Goal: Information Seeking & Learning: Compare options

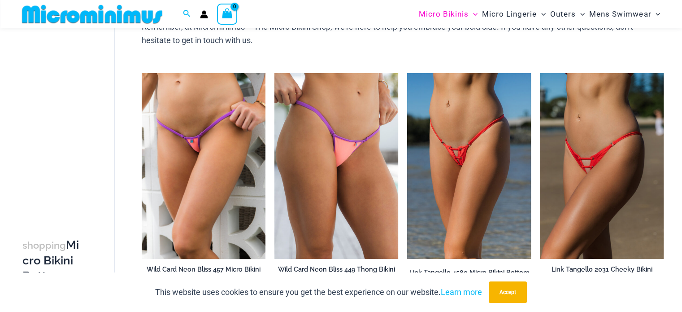
scroll to position [442, 0]
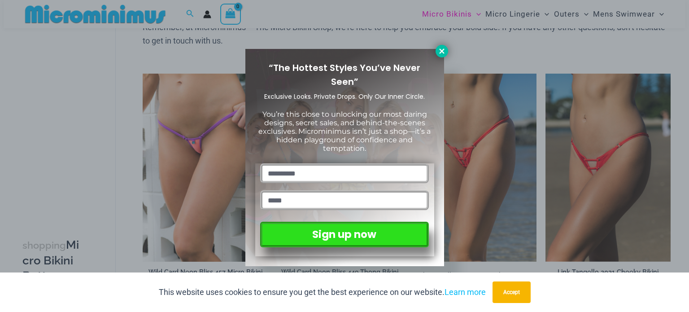
click at [439, 50] on icon at bounding box center [442, 51] width 8 height 8
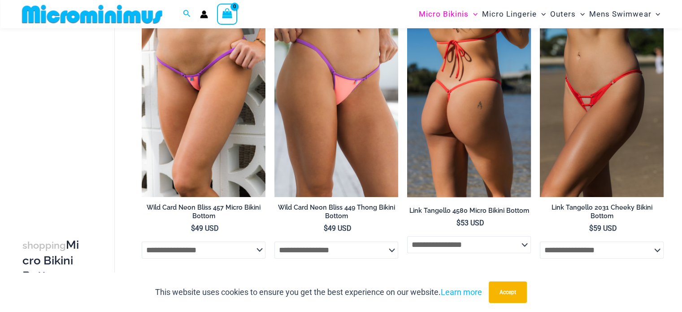
scroll to position [516, 0]
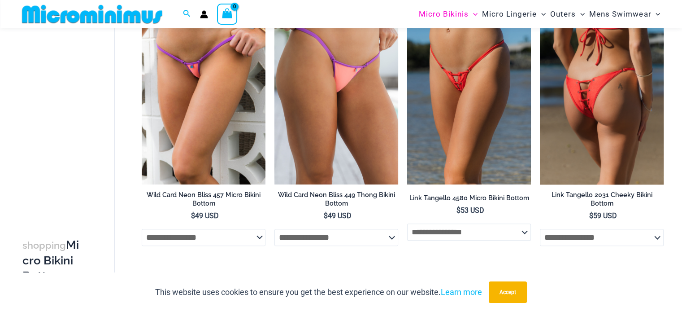
click at [594, 108] on img at bounding box center [602, 92] width 124 height 186
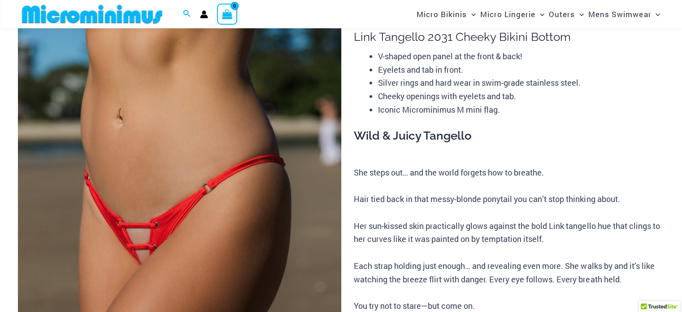
scroll to position [142, 0]
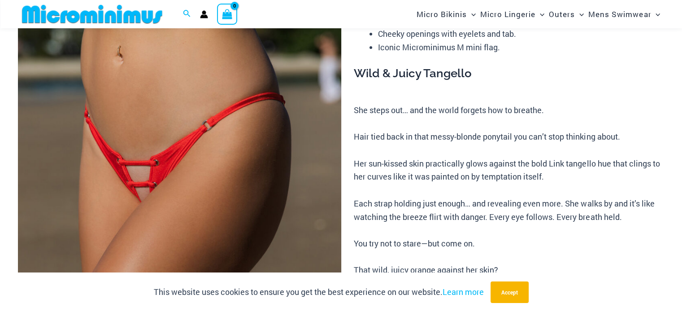
click at [145, 178] on img at bounding box center [179, 182] width 323 height 485
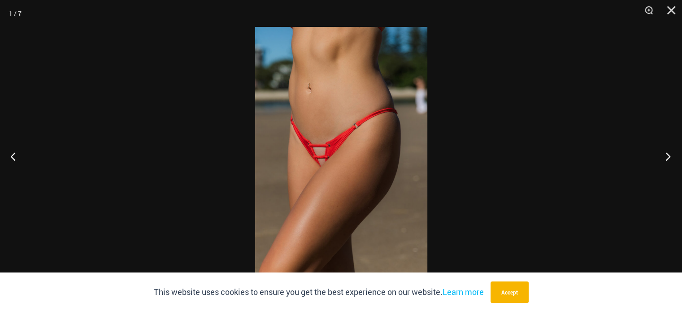
click at [666, 154] on button "Next" at bounding box center [665, 156] width 34 height 45
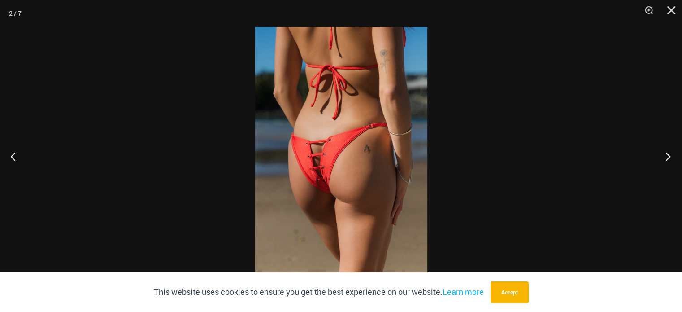
click at [666, 155] on button "Next" at bounding box center [665, 156] width 34 height 45
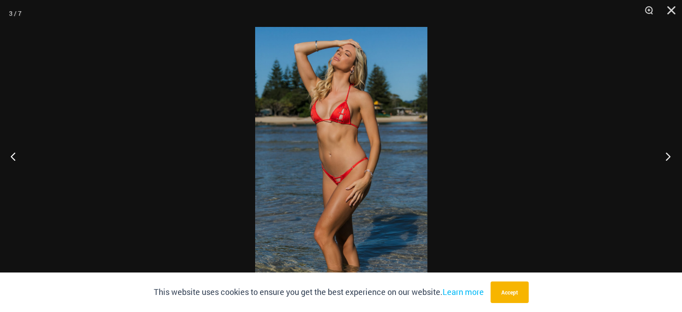
click at [665, 155] on button "Next" at bounding box center [665, 156] width 34 height 45
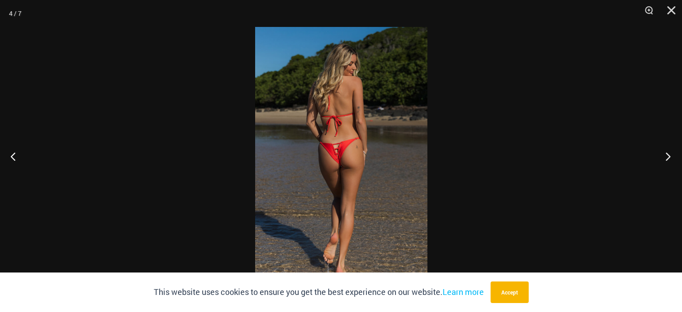
click at [667, 155] on button "Next" at bounding box center [665, 156] width 34 height 45
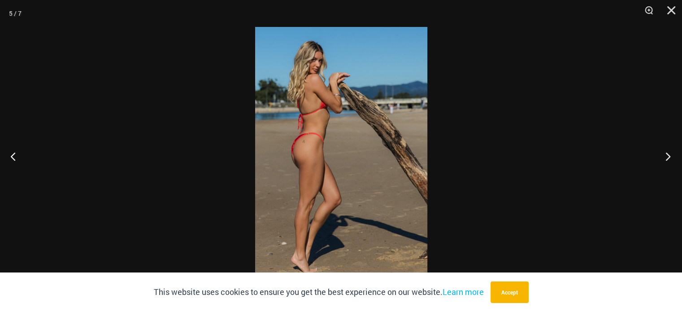
click at [667, 156] on button "Next" at bounding box center [665, 156] width 34 height 45
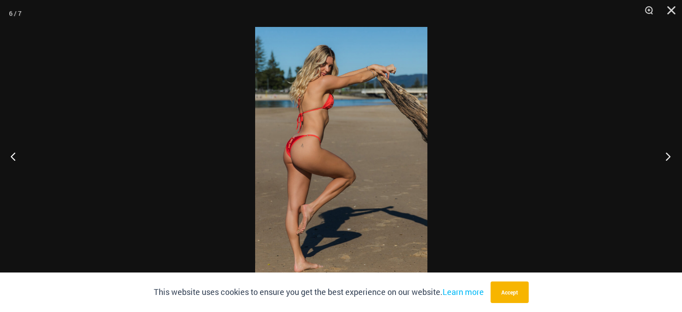
click at [667, 156] on button "Next" at bounding box center [665, 156] width 34 height 45
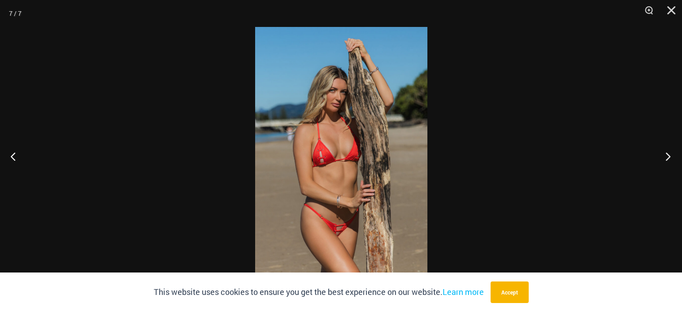
click at [667, 156] on button "Next" at bounding box center [665, 156] width 34 height 45
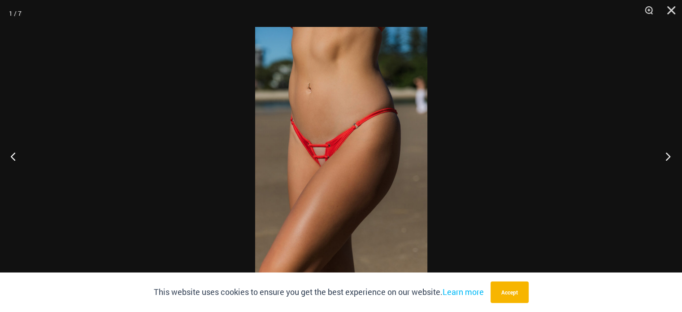
click at [667, 156] on button "Next" at bounding box center [665, 156] width 34 height 45
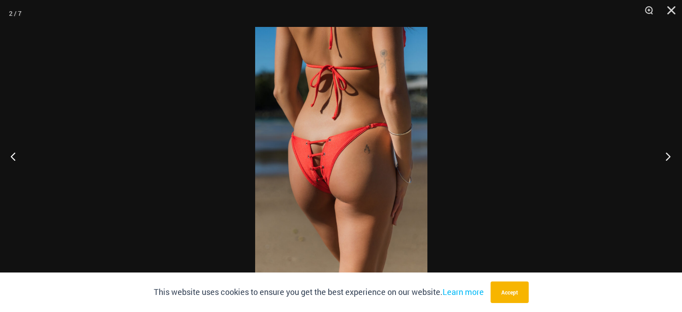
click at [668, 156] on button "Next" at bounding box center [665, 156] width 34 height 45
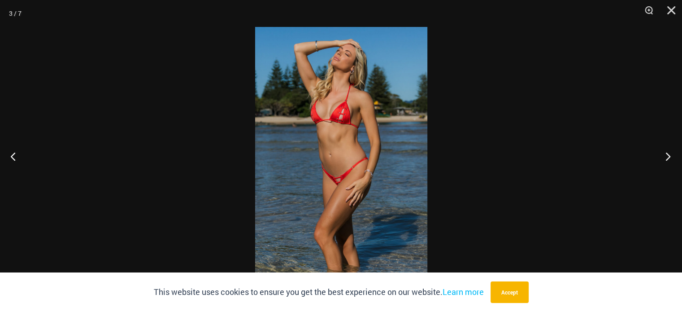
click at [668, 156] on button "Next" at bounding box center [665, 156] width 34 height 45
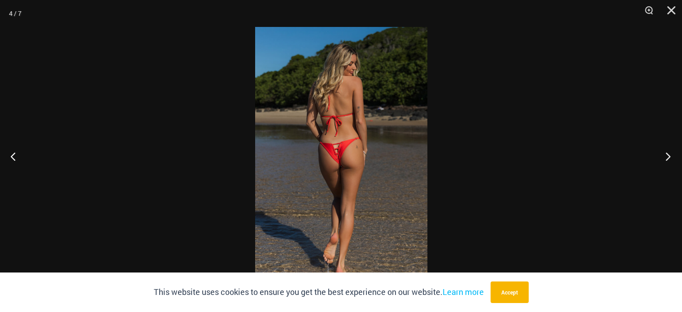
click at [667, 156] on button "Next" at bounding box center [665, 156] width 34 height 45
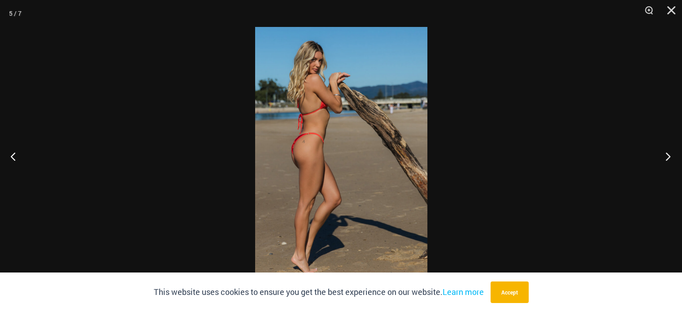
click at [667, 156] on button "Next" at bounding box center [665, 156] width 34 height 45
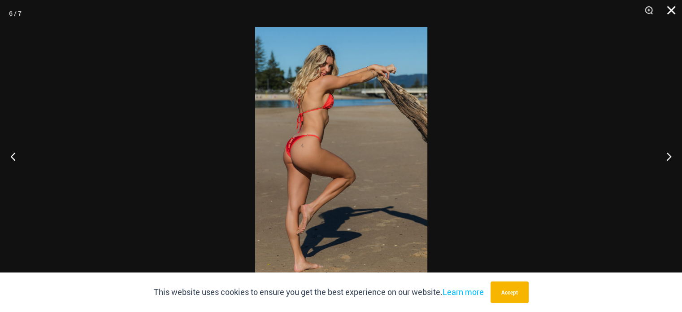
click at [669, 9] on button "Close" at bounding box center [668, 13] width 22 height 27
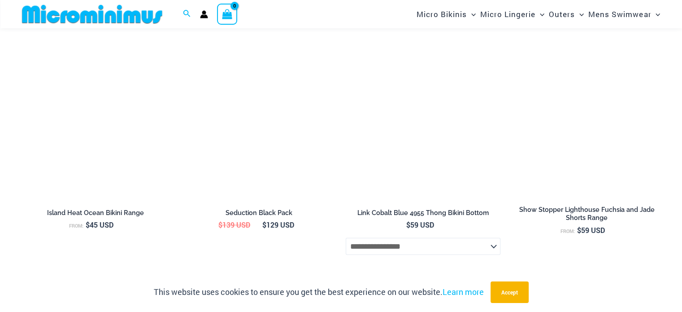
scroll to position [2607, 0]
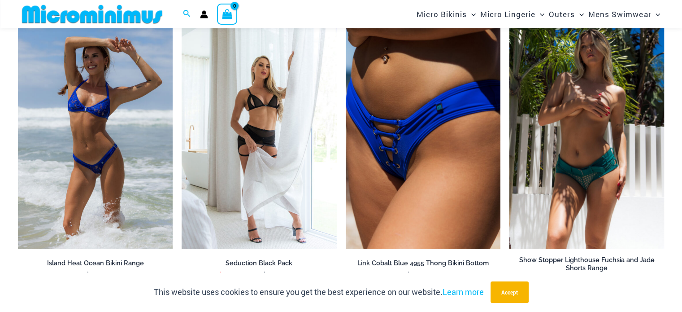
click at [596, 215] on img at bounding box center [586, 133] width 155 height 232
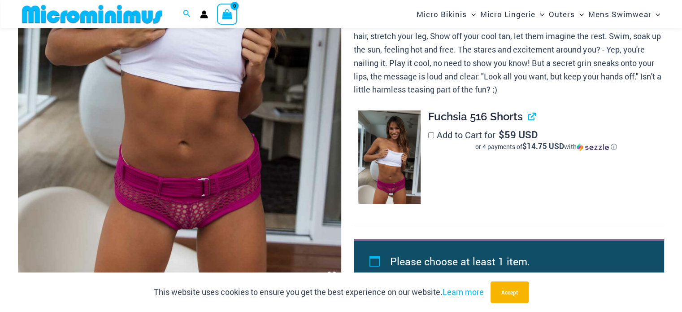
scroll to position [290, 0]
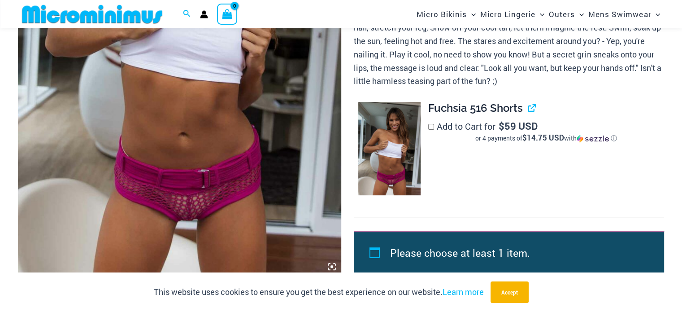
click at [330, 264] on icon at bounding box center [332, 266] width 8 height 8
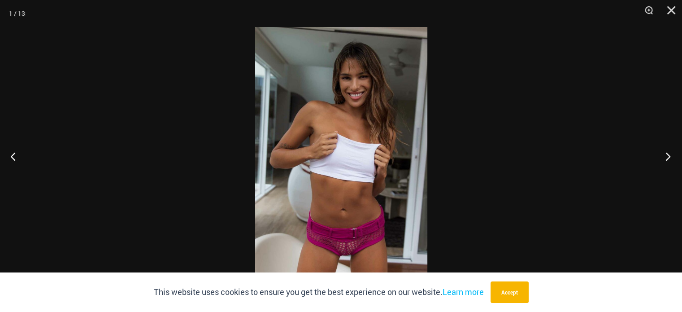
click at [666, 159] on button "Next" at bounding box center [665, 156] width 34 height 45
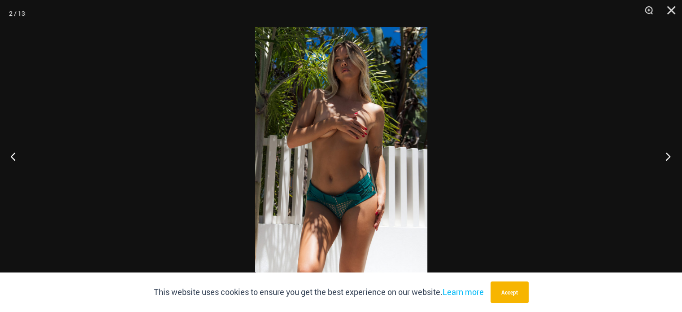
click at [666, 159] on button "Next" at bounding box center [665, 156] width 34 height 45
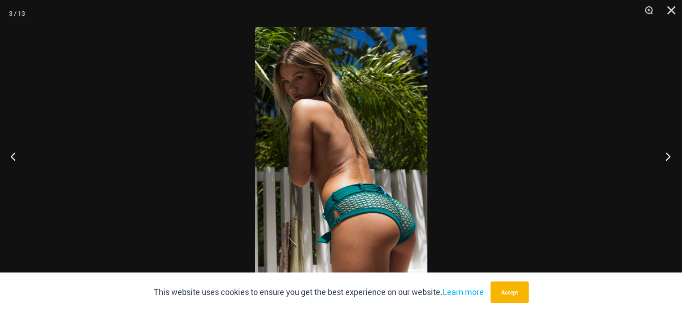
click at [666, 159] on button "Next" at bounding box center [665, 156] width 34 height 45
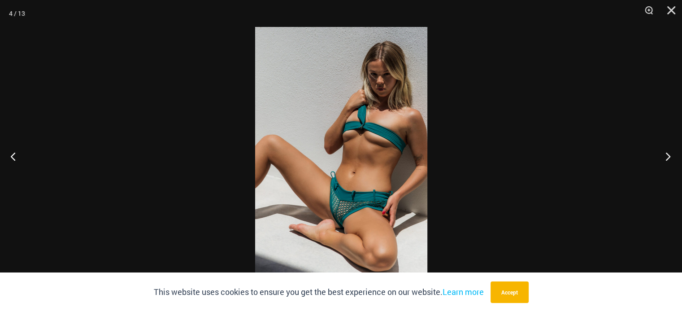
click at [667, 156] on button "Next" at bounding box center [665, 156] width 34 height 45
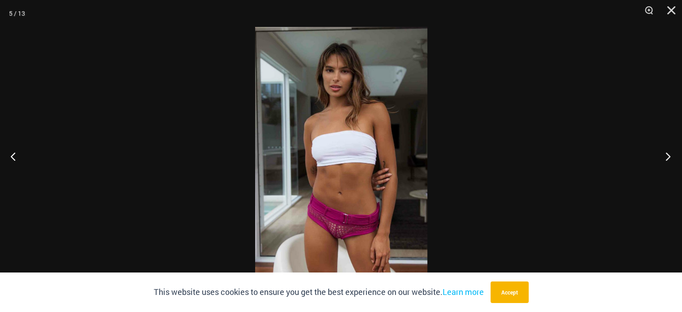
click at [667, 156] on button "Next" at bounding box center [665, 156] width 34 height 45
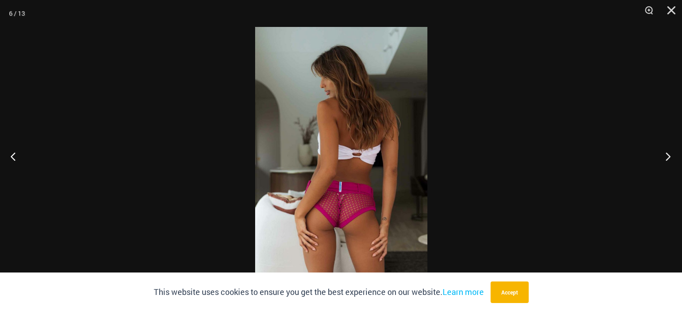
click at [667, 156] on button "Next" at bounding box center [665, 156] width 34 height 45
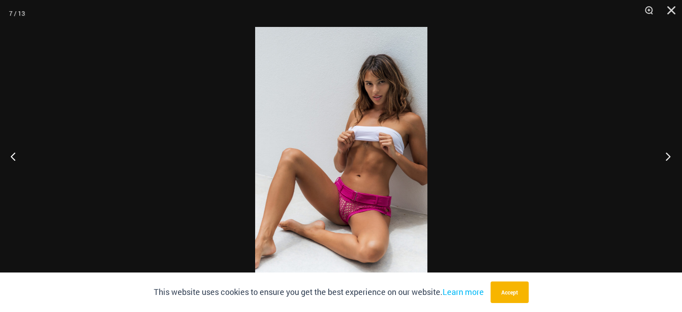
click at [667, 156] on button "Next" at bounding box center [665, 156] width 34 height 45
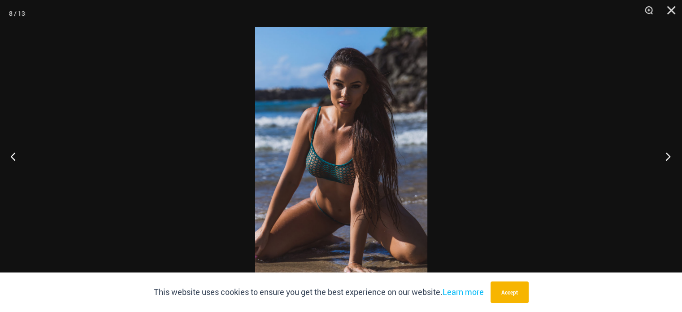
click at [671, 152] on button "Next" at bounding box center [665, 156] width 34 height 45
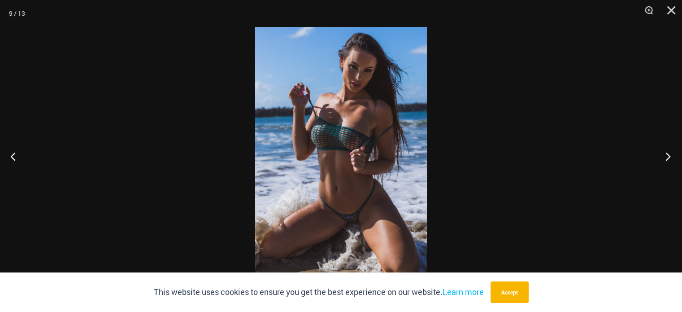
click at [667, 156] on button "Next" at bounding box center [665, 156] width 34 height 45
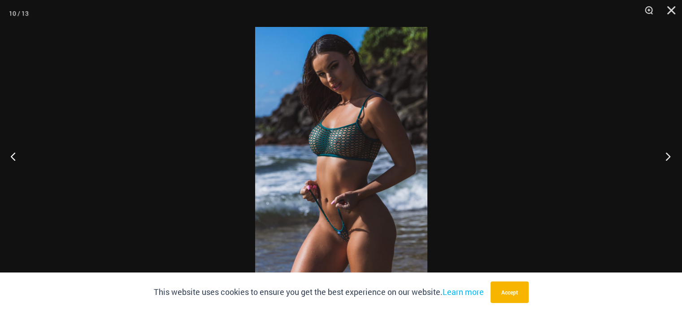
click at [667, 156] on button "Next" at bounding box center [665, 156] width 34 height 45
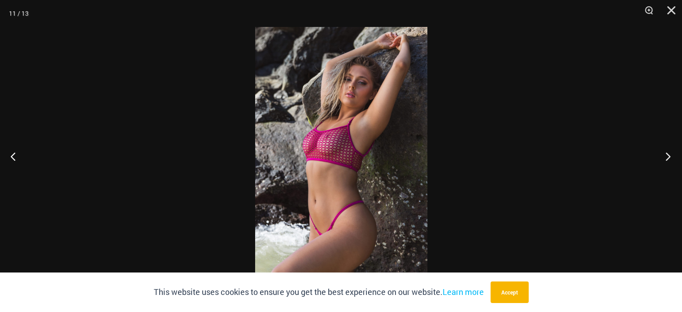
click at [667, 156] on button "Next" at bounding box center [665, 156] width 34 height 45
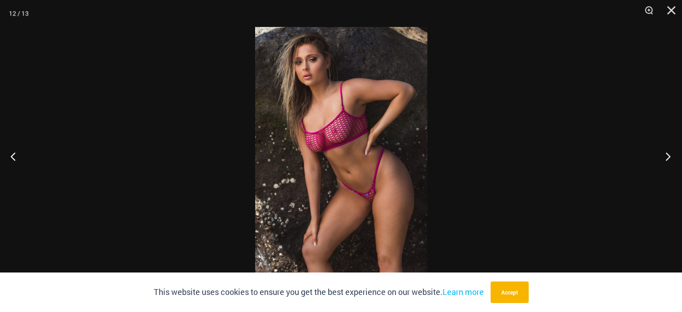
click at [667, 156] on button "Next" at bounding box center [665, 156] width 34 height 45
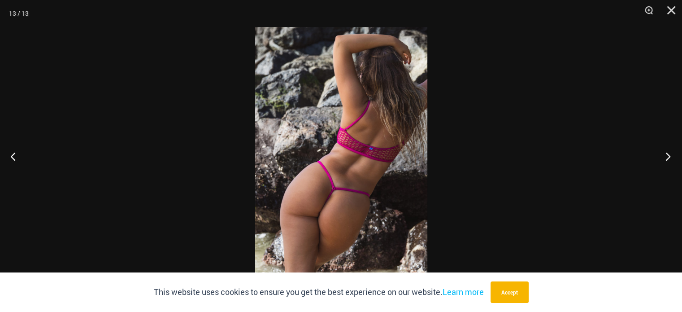
click at [667, 156] on button "Next" at bounding box center [665, 156] width 34 height 45
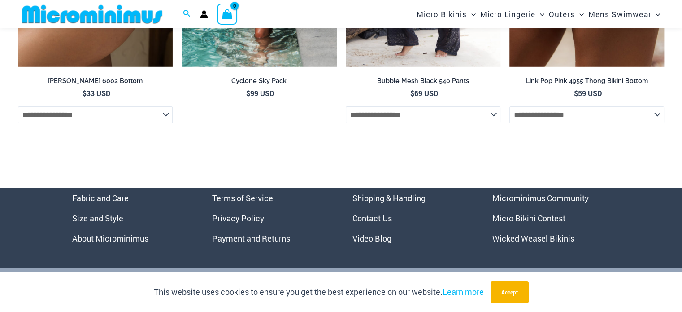
scroll to position [2744, 0]
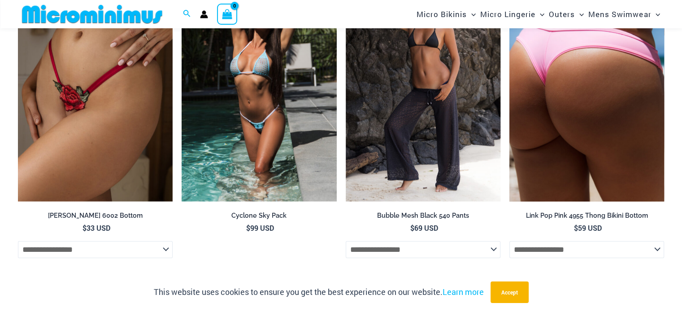
click at [582, 151] on img at bounding box center [586, 86] width 155 height 232
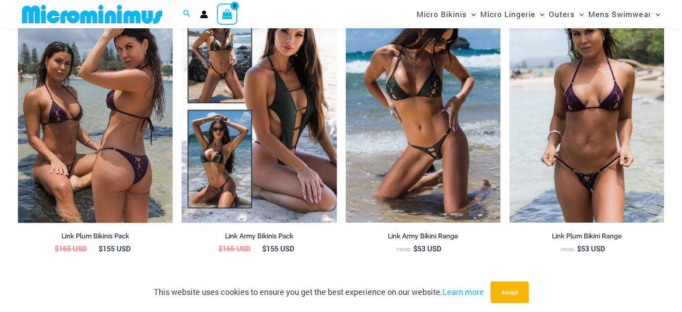
scroll to position [963, 0]
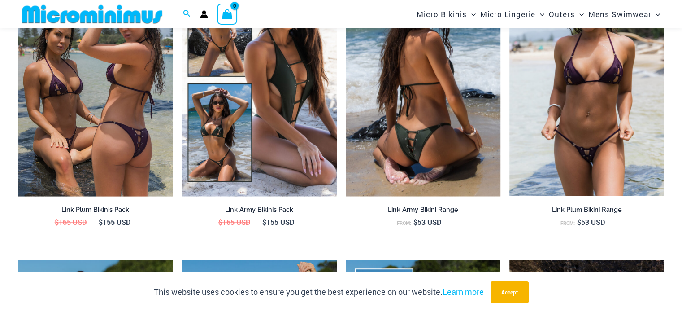
click at [436, 151] on img at bounding box center [423, 80] width 155 height 232
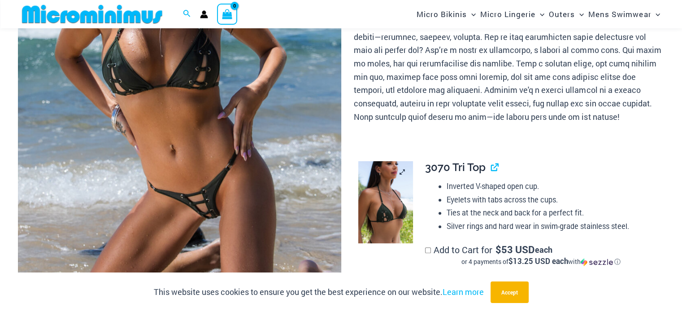
scroll to position [290, 0]
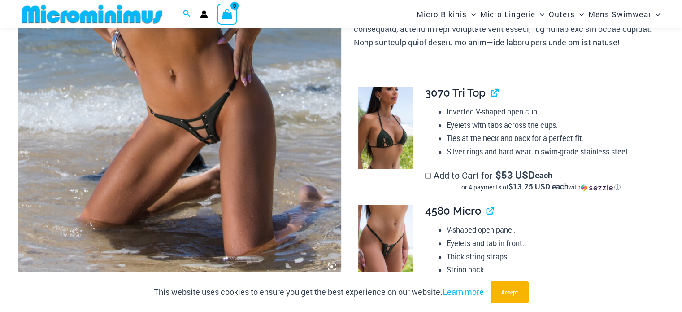
click at [207, 137] on img at bounding box center [179, 33] width 323 height 485
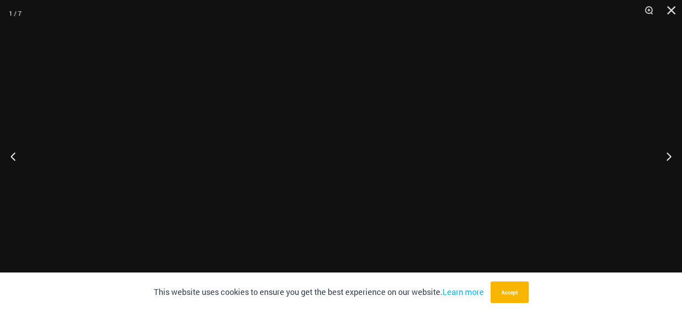
click at [207, 137] on div at bounding box center [341, 156] width 682 height 312
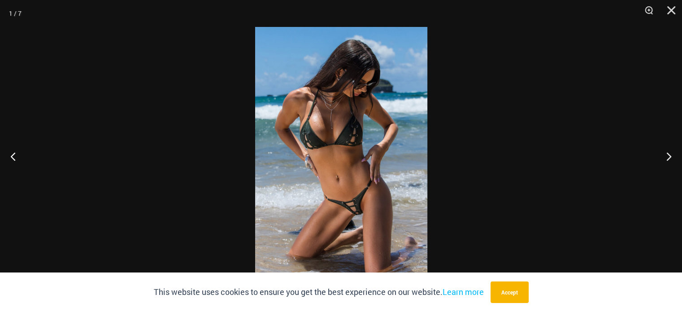
click at [355, 210] on img at bounding box center [341, 156] width 172 height 258
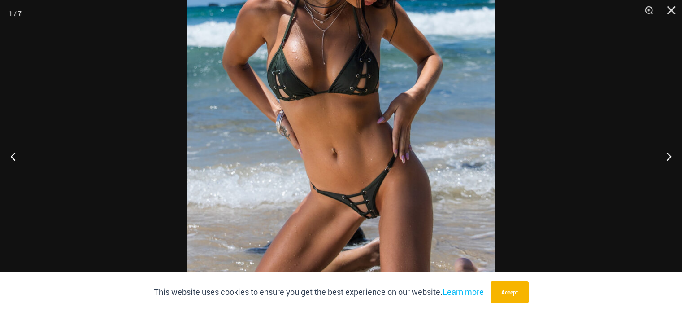
click at [355, 210] on img at bounding box center [341, 113] width 308 height 462
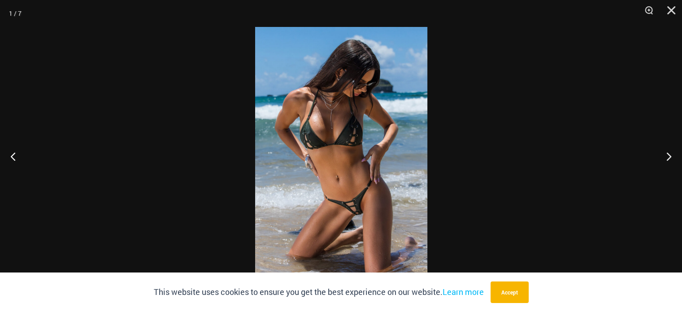
click at [359, 208] on img at bounding box center [341, 156] width 172 height 258
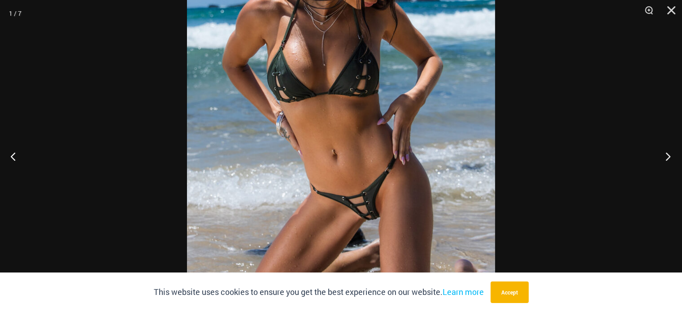
click at [662, 156] on button "Next" at bounding box center [665, 156] width 34 height 45
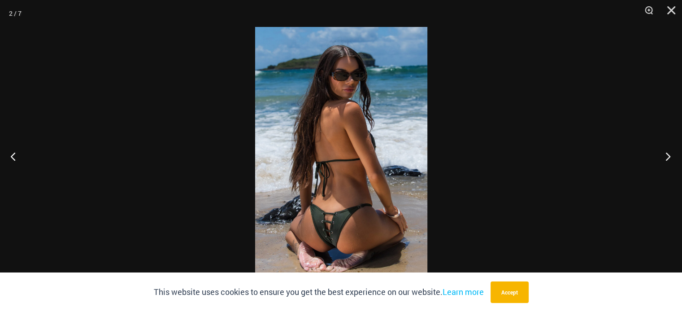
click at [665, 157] on button "Next" at bounding box center [665, 156] width 34 height 45
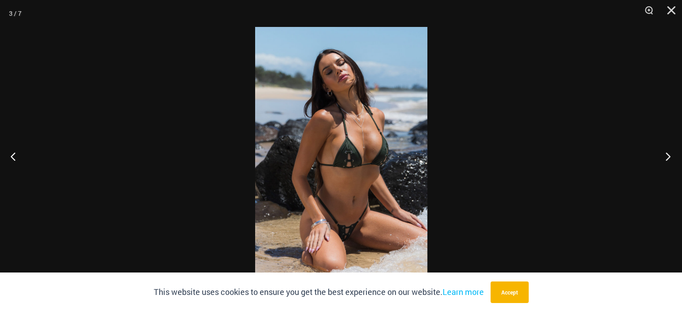
click at [664, 157] on button "Next" at bounding box center [665, 156] width 34 height 45
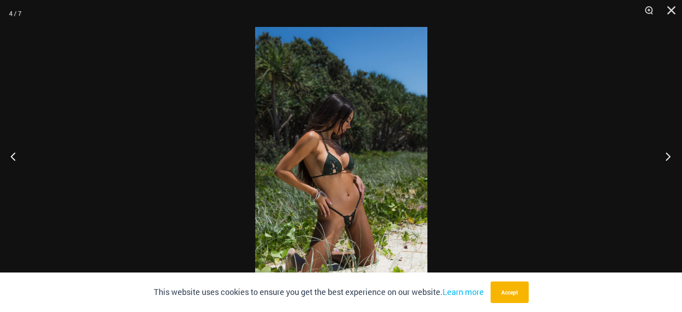
click at [663, 159] on button "Next" at bounding box center [665, 156] width 34 height 45
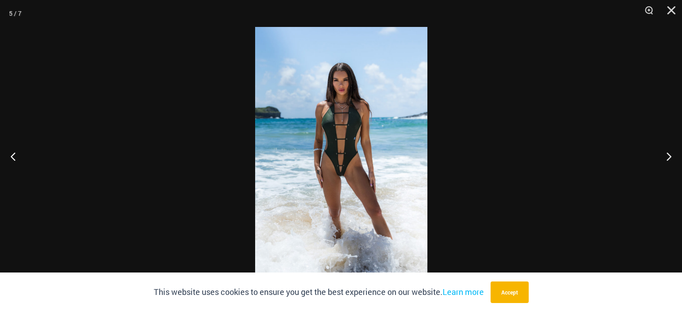
click at [342, 172] on img at bounding box center [341, 156] width 172 height 258
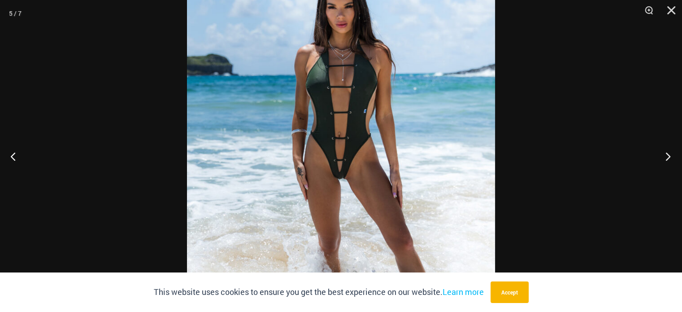
click at [666, 155] on button "Next" at bounding box center [665, 156] width 34 height 45
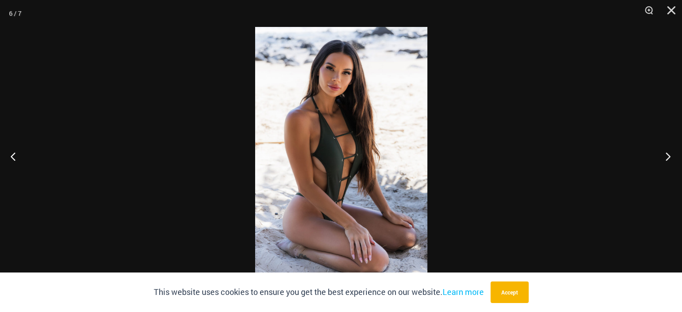
click at [666, 155] on button "Next" at bounding box center [665, 156] width 34 height 45
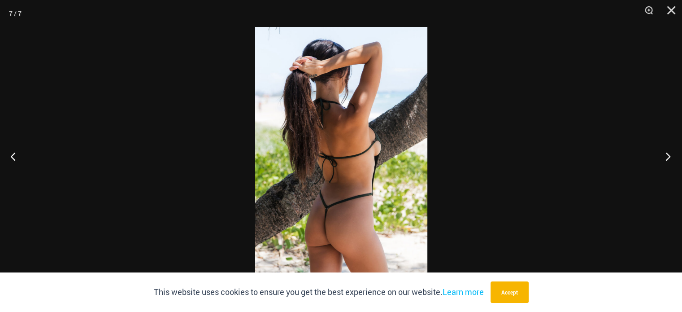
click at [666, 155] on button "Next" at bounding box center [665, 156] width 34 height 45
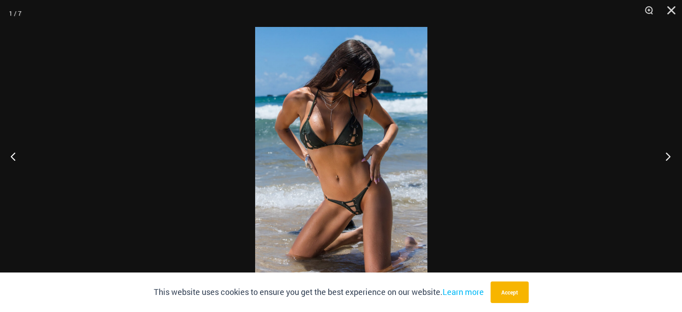
click at [662, 160] on button "Next" at bounding box center [665, 156] width 34 height 45
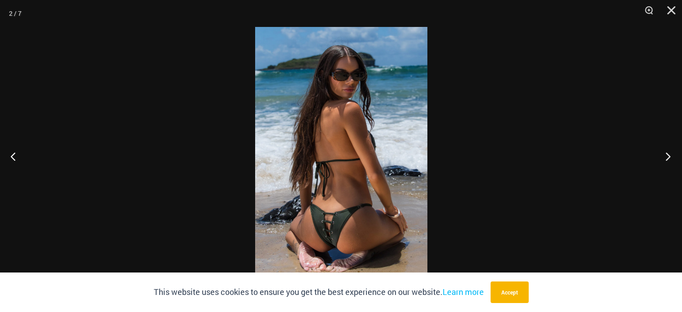
click at [668, 159] on button "Next" at bounding box center [665, 156] width 34 height 45
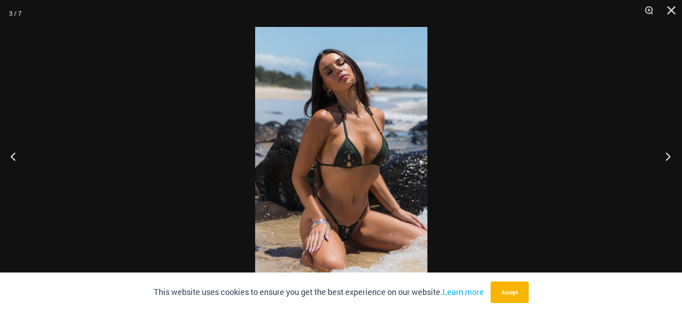
click at [665, 159] on button "Next" at bounding box center [665, 156] width 34 height 45
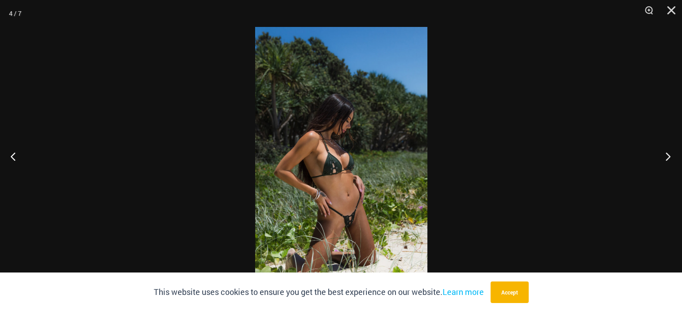
click at [665, 159] on button "Next" at bounding box center [665, 156] width 34 height 45
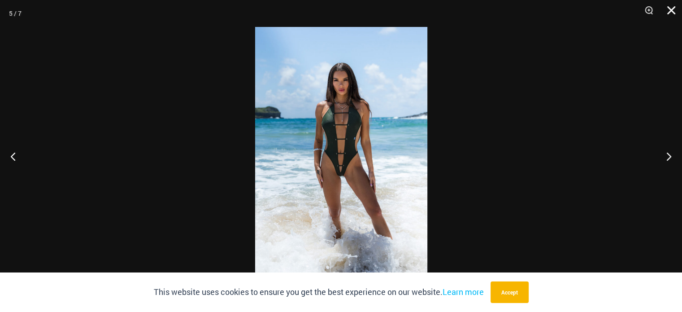
click at [665, 9] on button "Close" at bounding box center [668, 13] width 22 height 27
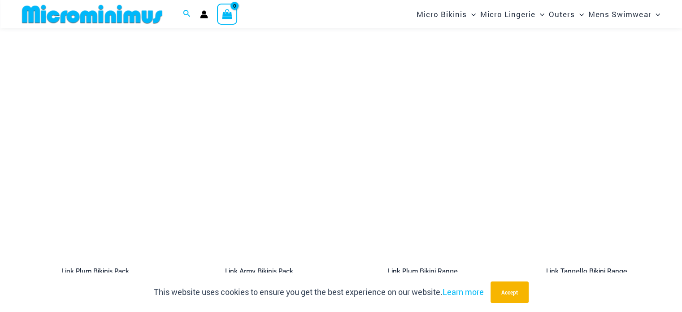
scroll to position [1337, 0]
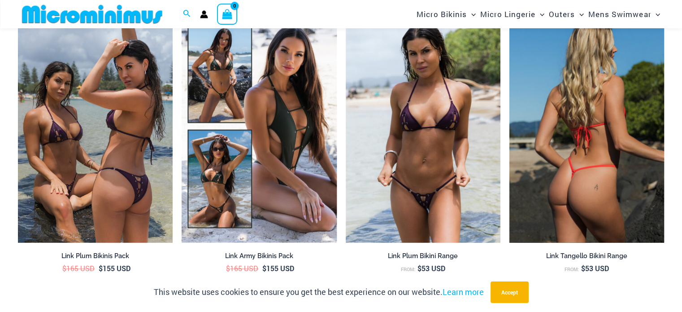
click at [596, 205] on img at bounding box center [586, 126] width 155 height 232
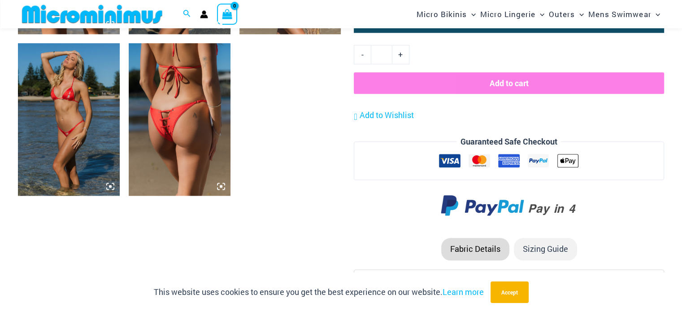
scroll to position [1040, 0]
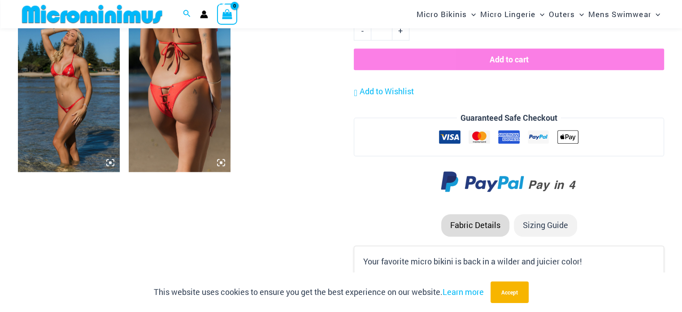
click at [221, 161] on icon at bounding box center [221, 162] width 3 height 3
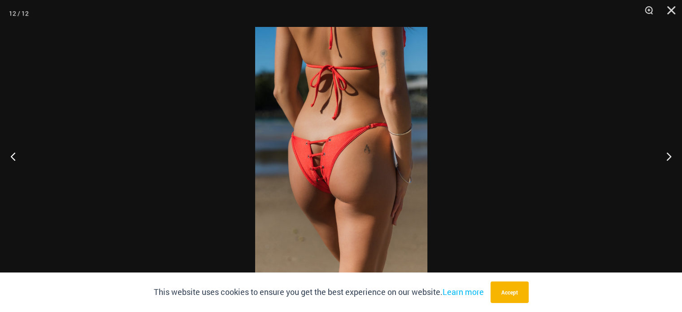
click at [318, 172] on img at bounding box center [341, 156] width 172 height 258
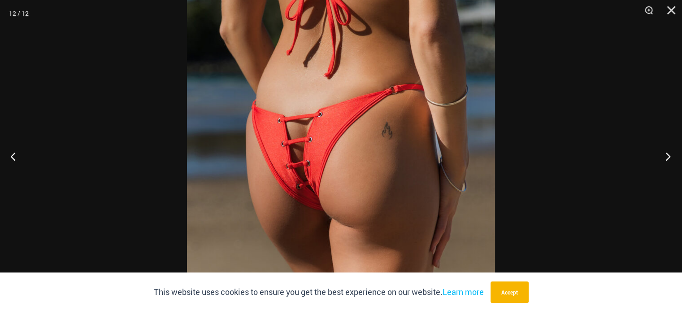
click at [665, 156] on button "Next" at bounding box center [665, 156] width 34 height 45
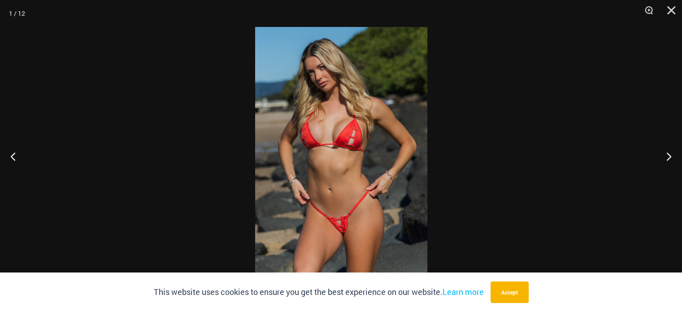
click at [341, 229] on img at bounding box center [341, 156] width 172 height 258
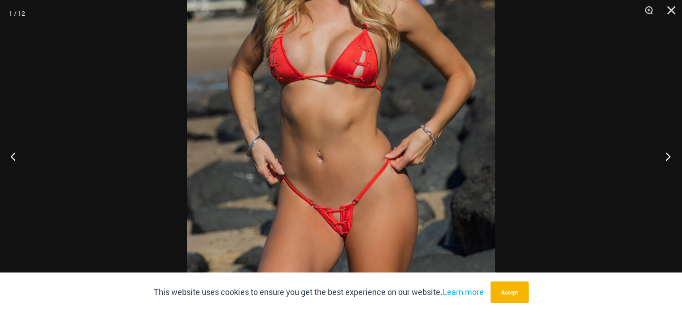
click at [667, 157] on button "Next" at bounding box center [665, 156] width 34 height 45
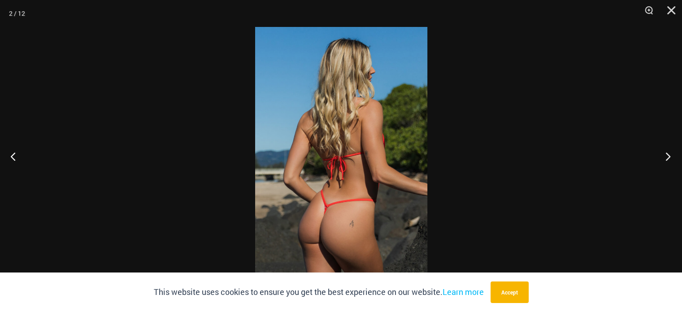
click at [665, 156] on button "Next" at bounding box center [665, 156] width 34 height 45
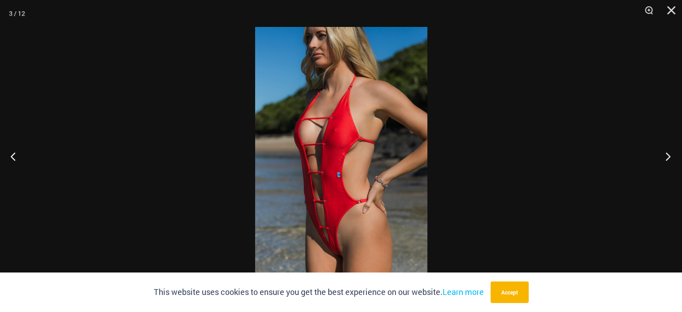
click at [664, 155] on button "Next" at bounding box center [665, 156] width 34 height 45
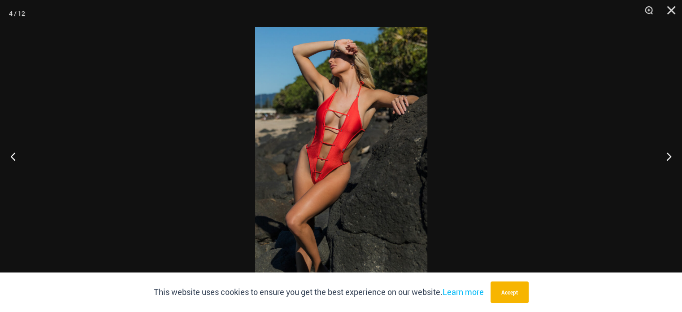
click at [319, 176] on img at bounding box center [341, 156] width 172 height 258
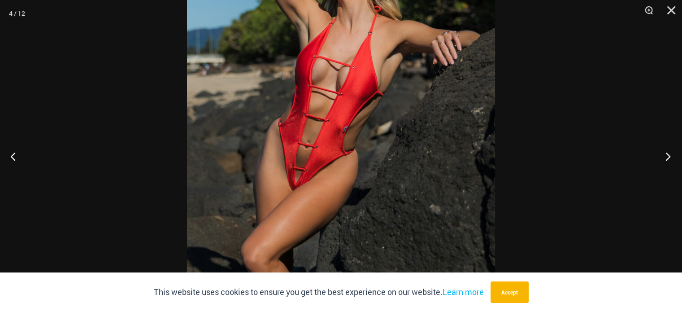
click at [668, 154] on button "Next" at bounding box center [665, 156] width 34 height 45
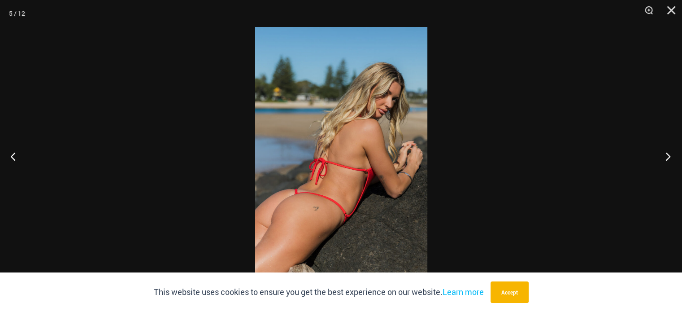
click at [666, 154] on button "Next" at bounding box center [665, 156] width 34 height 45
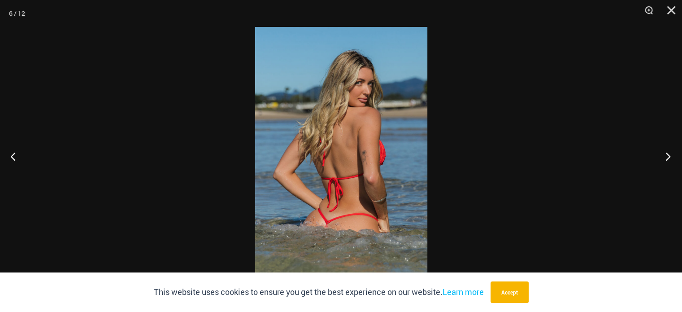
click at [666, 154] on button "Next" at bounding box center [665, 156] width 34 height 45
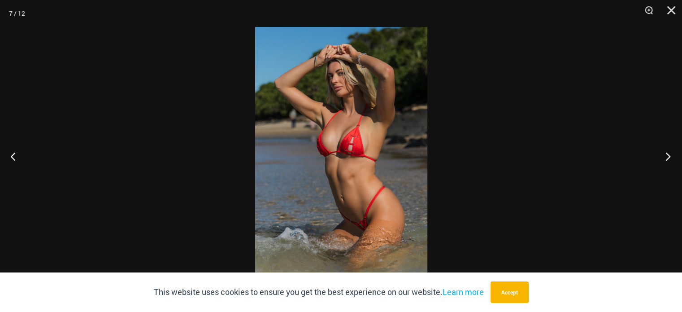
click at [665, 154] on button "Next" at bounding box center [665, 156] width 34 height 45
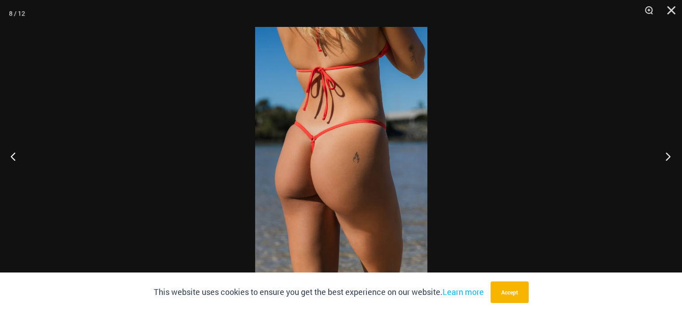
click at [666, 154] on button "Next" at bounding box center [665, 156] width 34 height 45
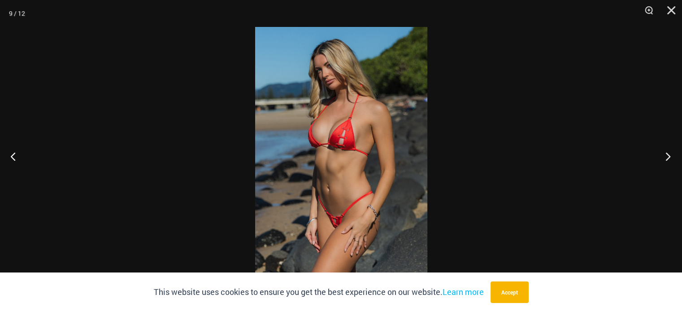
click at [666, 154] on button "Next" at bounding box center [665, 156] width 34 height 45
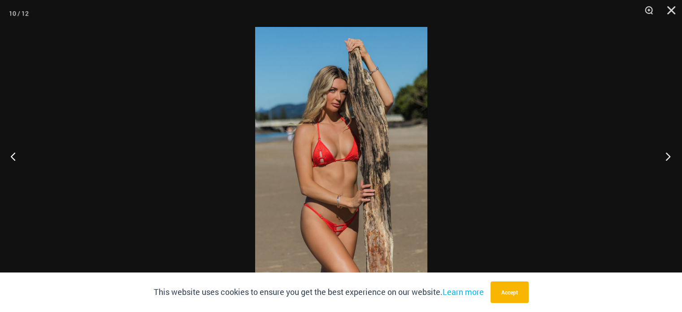
click at [666, 154] on button "Next" at bounding box center [665, 156] width 34 height 45
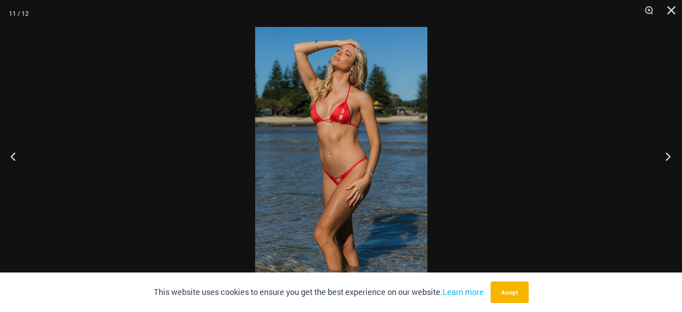
click at [668, 153] on button "Next" at bounding box center [665, 156] width 34 height 45
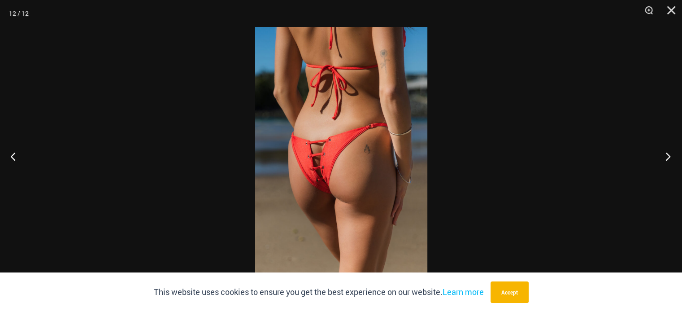
click at [668, 153] on button "Next" at bounding box center [665, 156] width 34 height 45
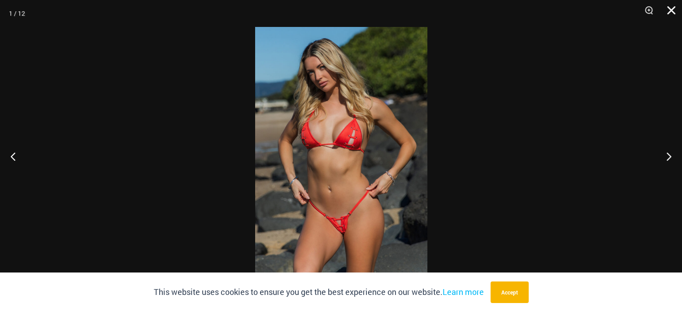
click at [672, 4] on button "Close" at bounding box center [668, 13] width 22 height 27
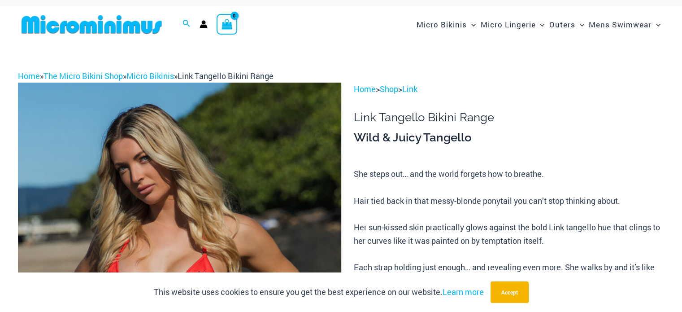
scroll to position [0, 0]
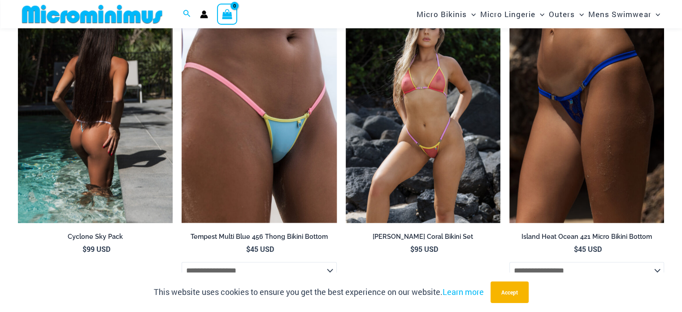
scroll to position [2024, 0]
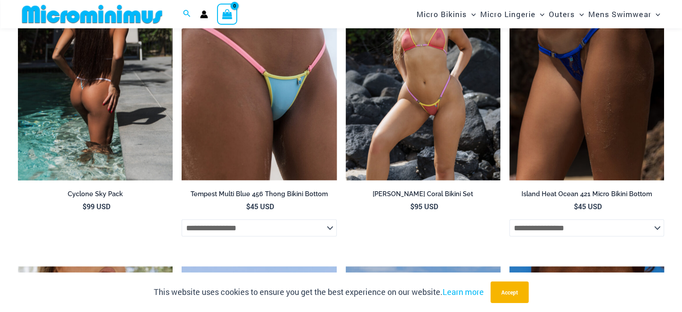
click at [91, 88] on img at bounding box center [95, 64] width 155 height 232
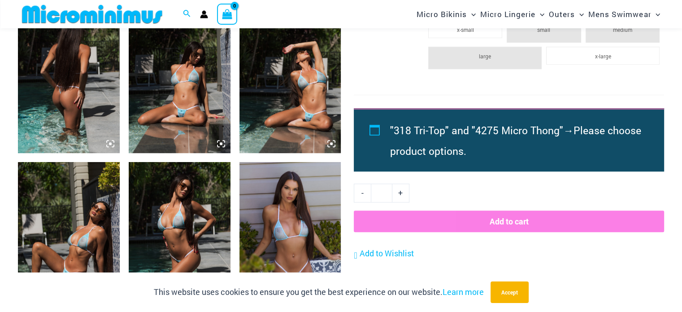
scroll to position [591, 0]
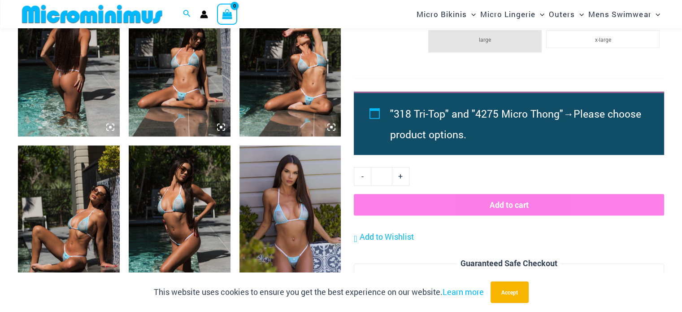
click at [303, 99] on img at bounding box center [290, 60] width 102 height 152
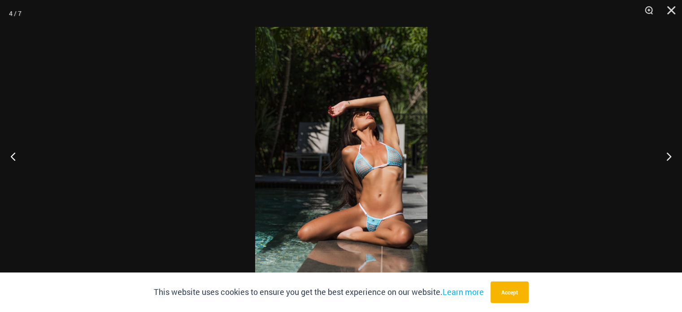
click at [376, 231] on img at bounding box center [341, 156] width 172 height 258
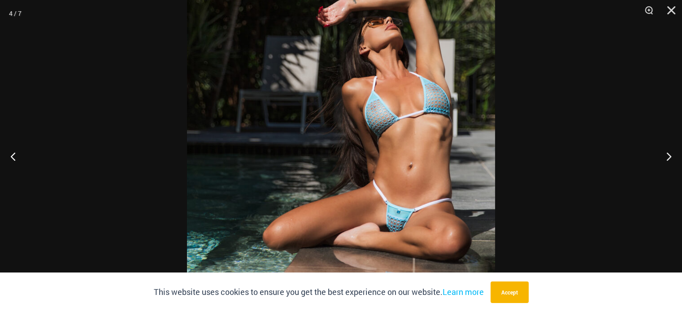
click at [400, 222] on img at bounding box center [341, 97] width 308 height 462
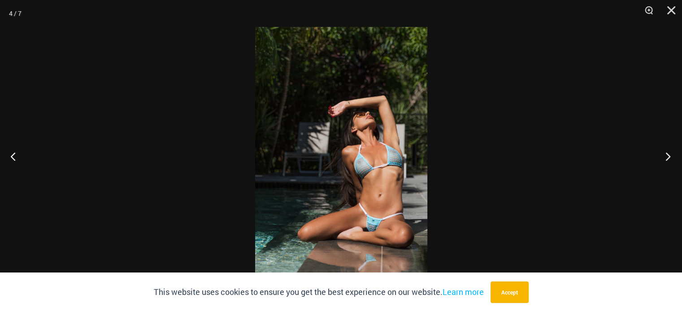
click at [665, 156] on button "Next" at bounding box center [665, 156] width 34 height 45
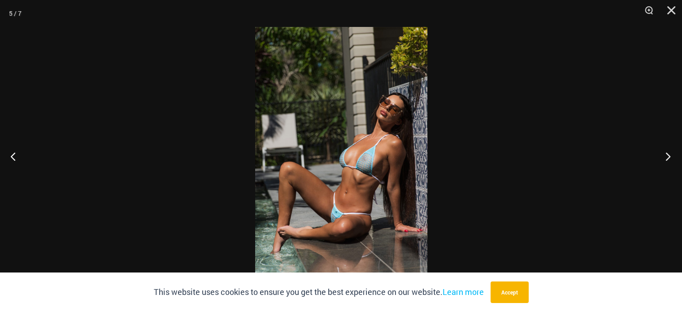
click at [663, 158] on button "Next" at bounding box center [665, 156] width 34 height 45
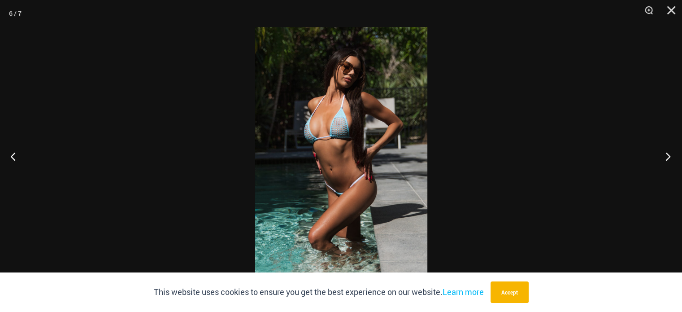
click at [660, 160] on button "Next" at bounding box center [665, 156] width 34 height 45
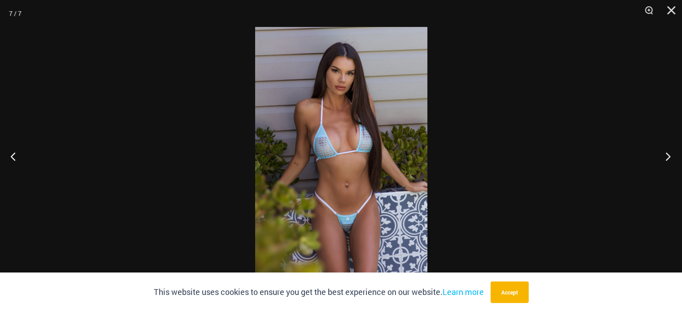
click at [670, 156] on button "Next" at bounding box center [665, 156] width 34 height 45
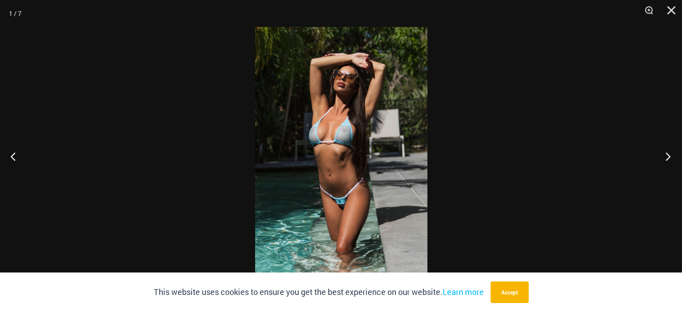
click at [671, 159] on button "Next" at bounding box center [665, 156] width 34 height 45
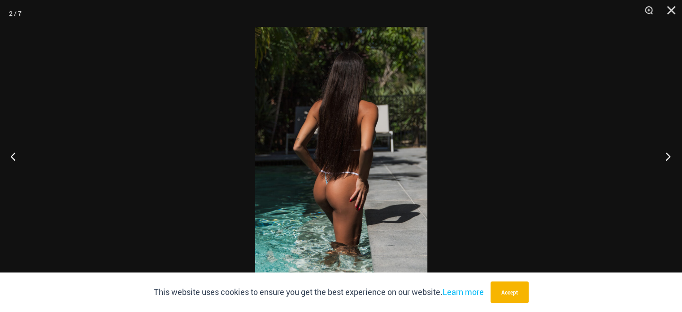
click at [668, 159] on button "Next" at bounding box center [665, 156] width 34 height 45
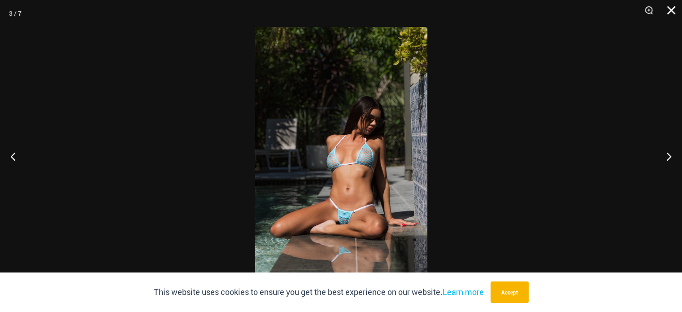
click at [667, 5] on button "Close" at bounding box center [668, 13] width 22 height 27
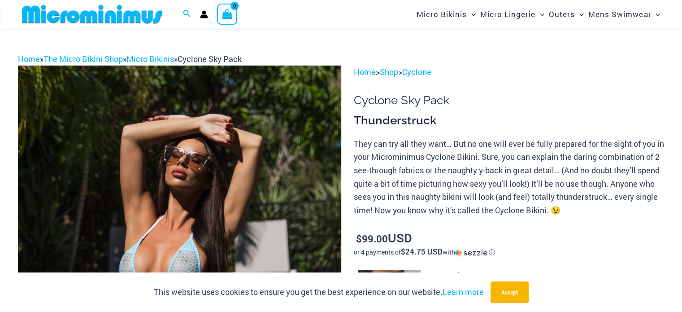
scroll to position [0, 0]
